Goal: Check status: Check status

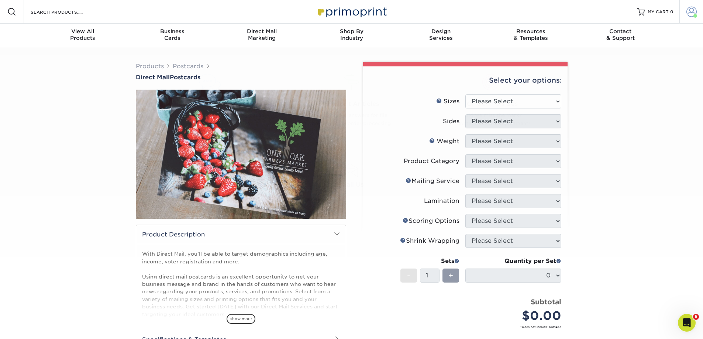
click at [688, 11] on span at bounding box center [691, 12] width 10 height 10
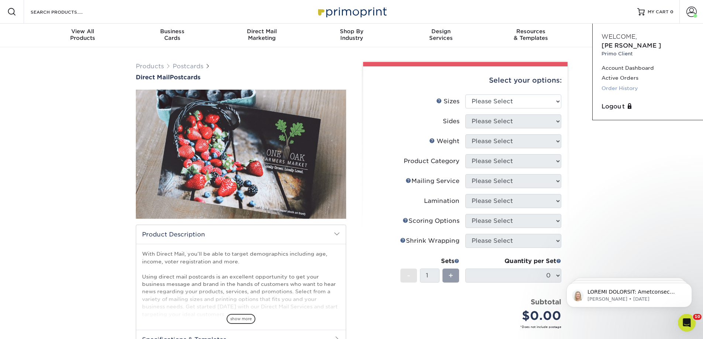
click at [624, 83] on link "Order History" at bounding box center [647, 88] width 93 height 10
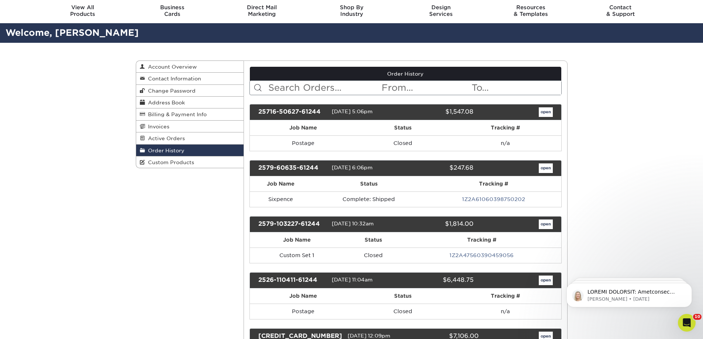
scroll to position [37, 0]
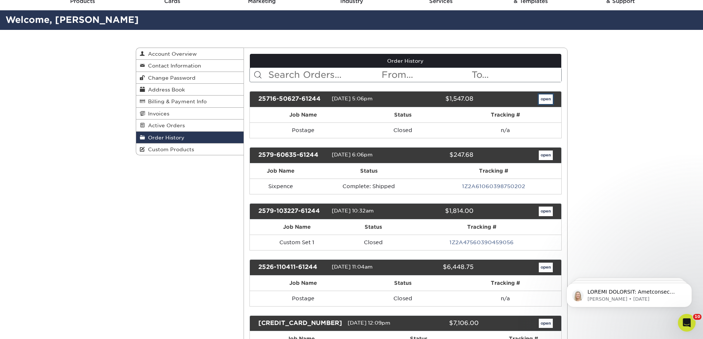
click at [545, 103] on link "open" at bounding box center [545, 99] width 14 height 10
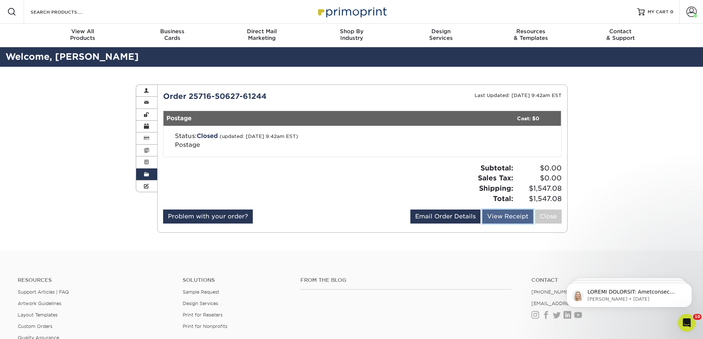
click at [507, 219] on link "View Receipt" at bounding box center [507, 216] width 51 height 14
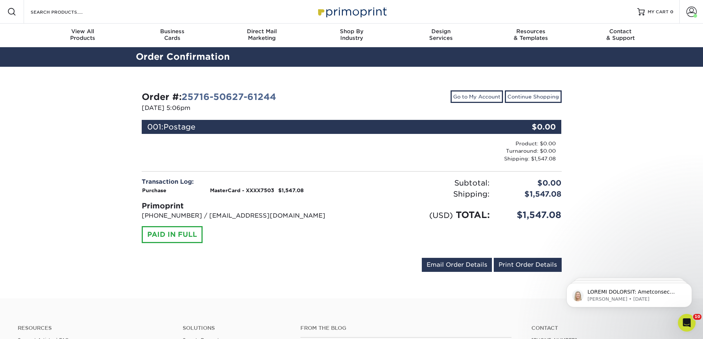
drag, startPoint x: 418, startPoint y: 160, endPoint x: 623, endPoint y: 140, distance: 206.0
click at [623, 140] on div "Order #: 25716-50627-61244 07/16/2025 5:06pm Go to My Account Continue Shopping…" at bounding box center [351, 183] width 703 height 232
click at [537, 263] on link "Print Order Details" at bounding box center [527, 265] width 68 height 14
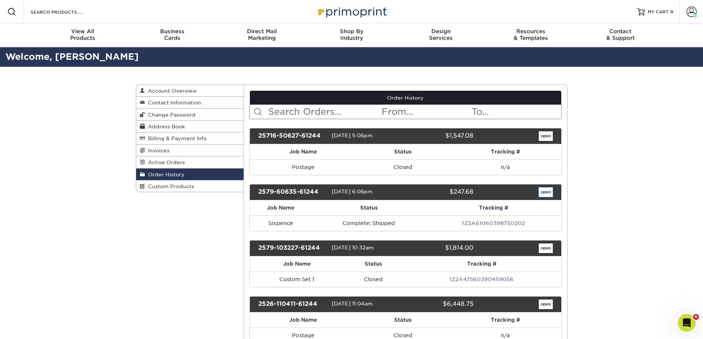
click at [538, 193] on link "open" at bounding box center [545, 192] width 14 height 10
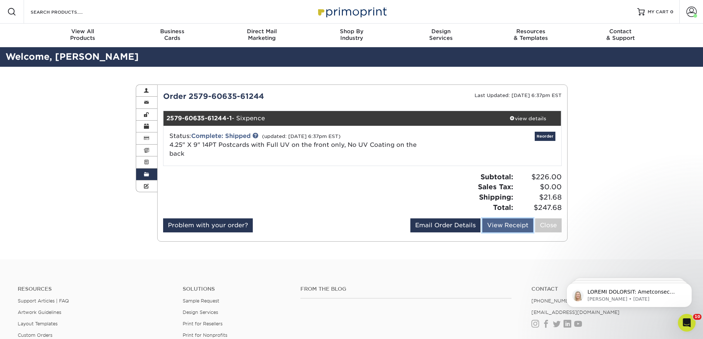
click at [509, 228] on link "View Receipt" at bounding box center [507, 225] width 51 height 14
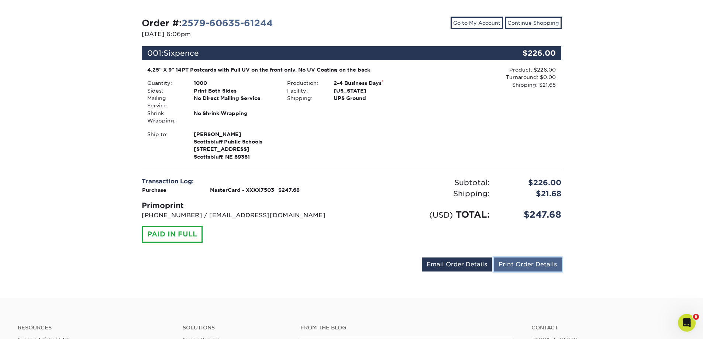
click at [542, 259] on link "Print Order Details" at bounding box center [527, 264] width 68 height 14
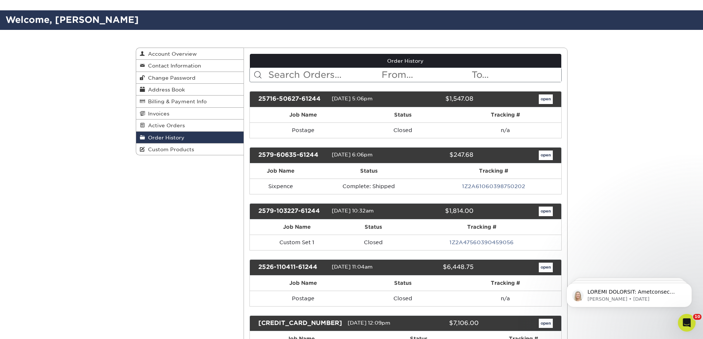
scroll to position [74, 0]
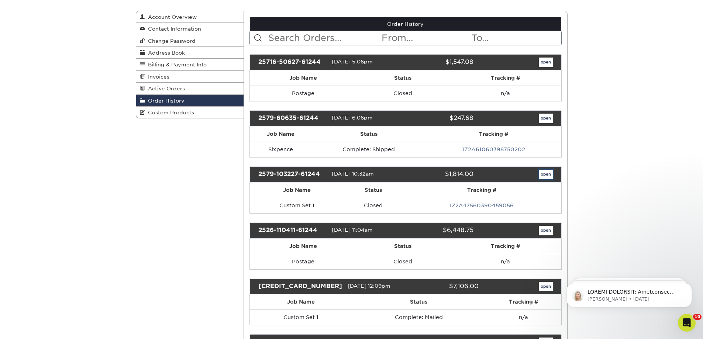
click at [548, 174] on link "open" at bounding box center [545, 175] width 14 height 10
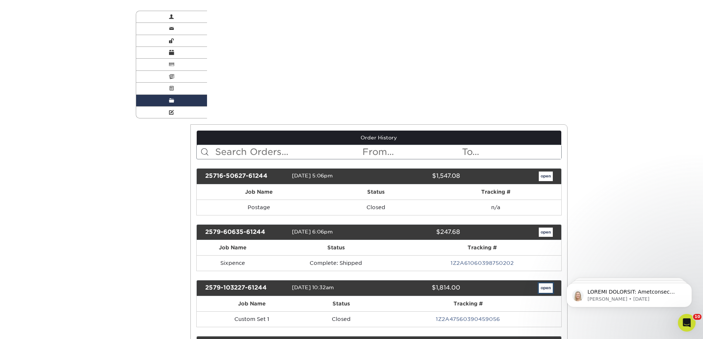
scroll to position [0, 0]
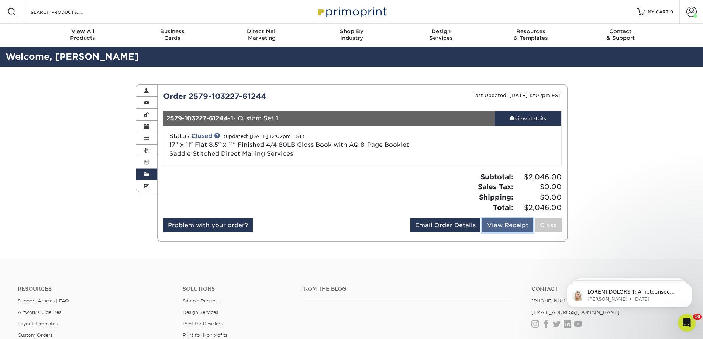
click at [499, 226] on link "View Receipt" at bounding box center [507, 225] width 51 height 14
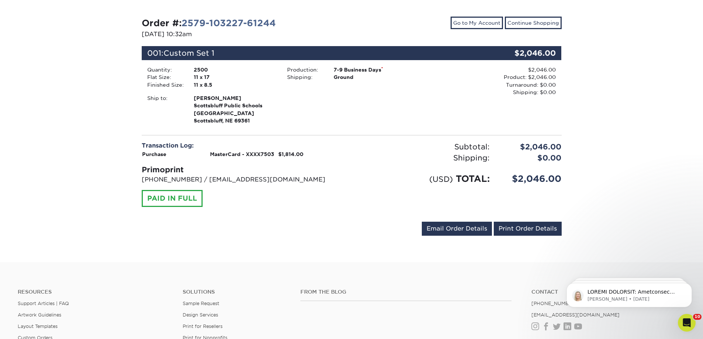
scroll to position [37, 0]
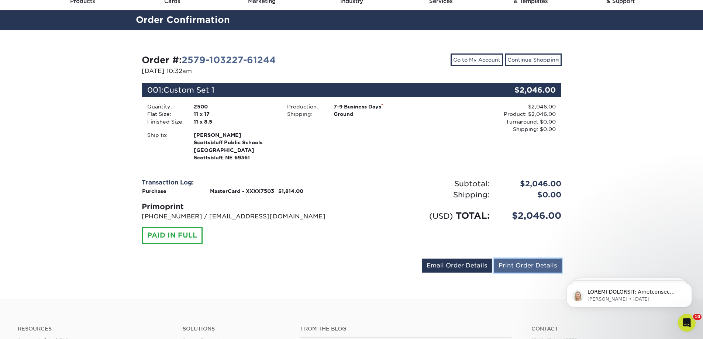
click at [555, 264] on link "Print Order Details" at bounding box center [527, 266] width 68 height 14
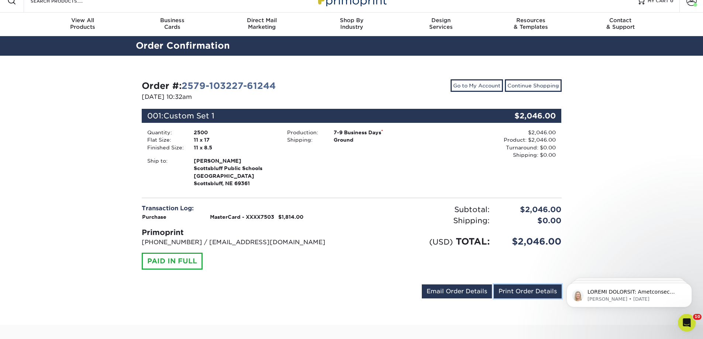
scroll to position [0, 0]
